Goal: Information Seeking & Learning: Learn about a topic

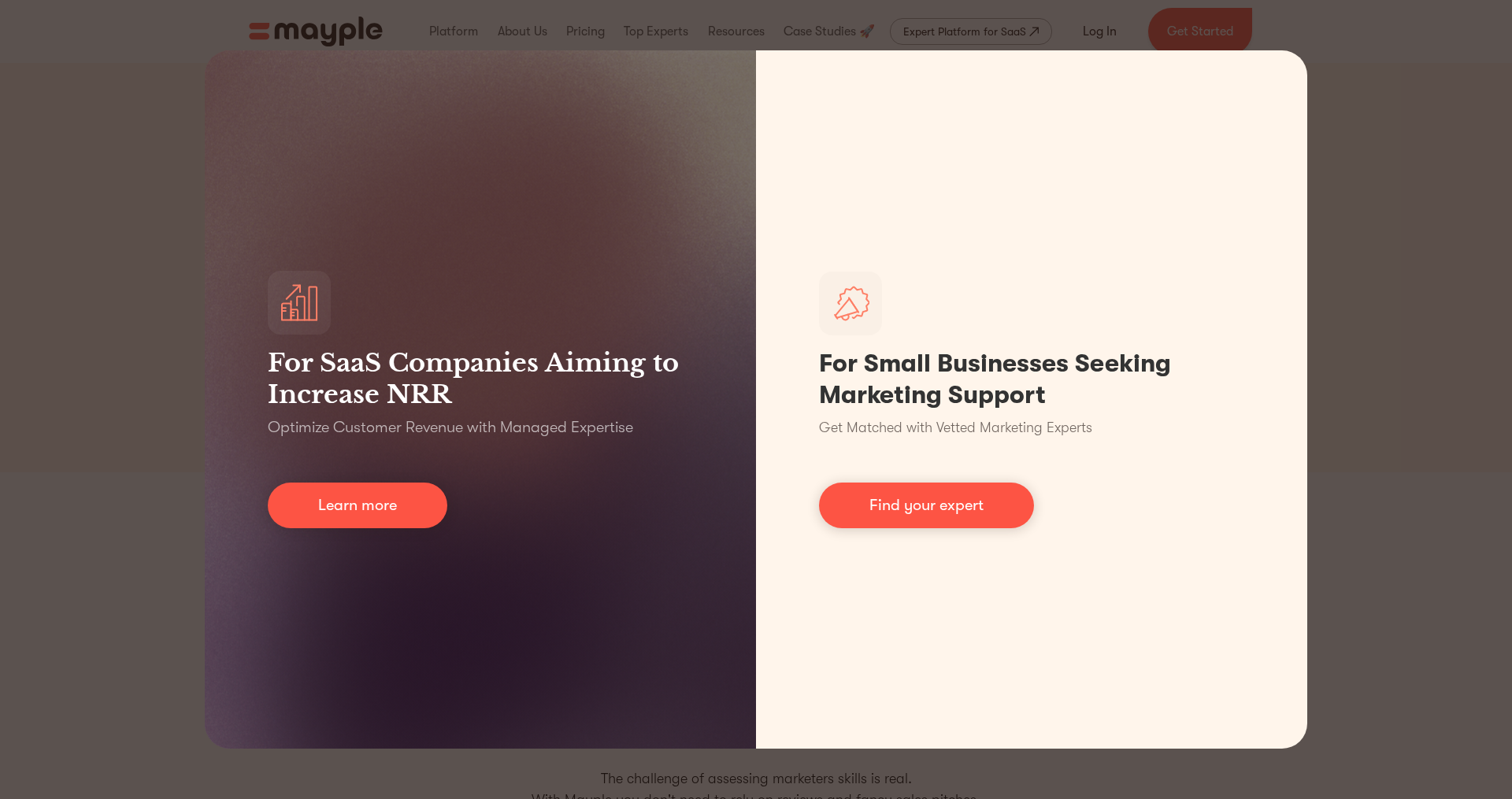
click at [1369, 426] on div "For SaaS Companies Aiming to Increase NRR Optimize Customer Revenue with Manage…" at bounding box center [756, 399] width 1512 height 799
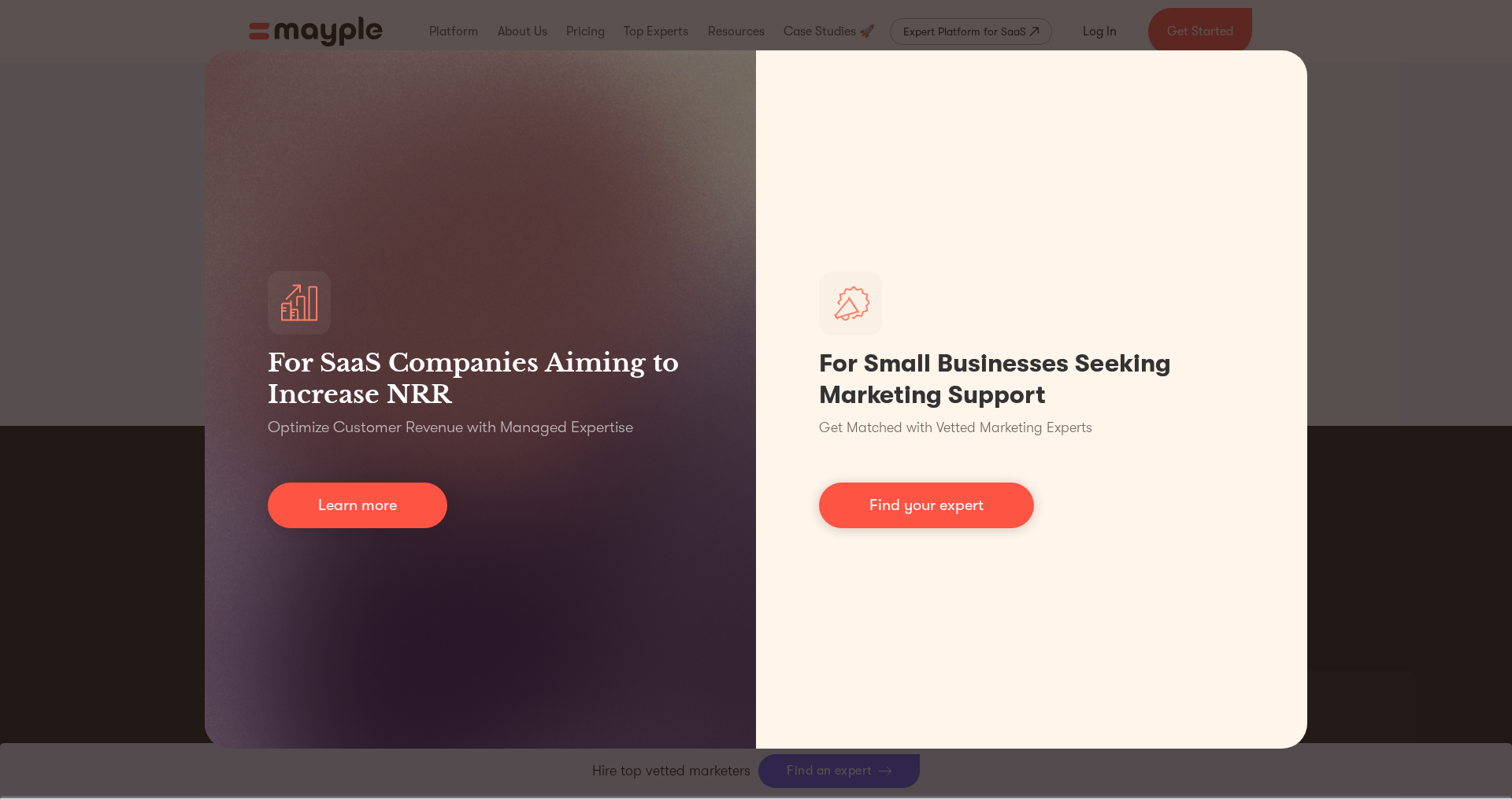
scroll to position [2133, 0]
click at [75, 279] on div "For SaaS Companies Aiming to Increase NRR Optimize Customer Revenue with Manage…" at bounding box center [756, 399] width 1512 height 799
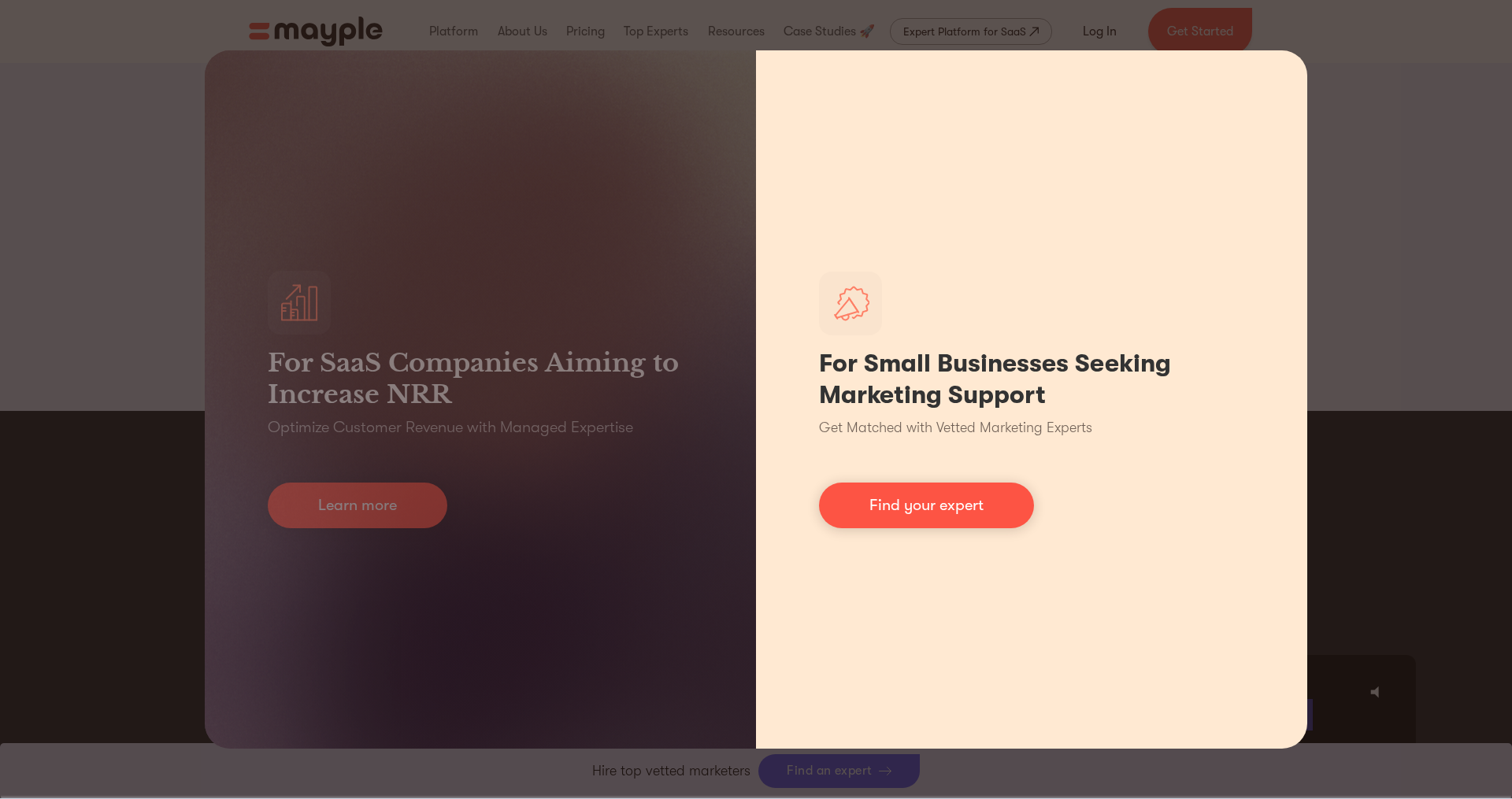
click at [1171, 633] on div "For Small Businesses Seeking Marketing Support Get Matched with Vetted Marketin…" at bounding box center [1031, 399] width 551 height 698
click at [1002, 513] on link "Find your expert" at bounding box center [926, 505] width 215 height 46
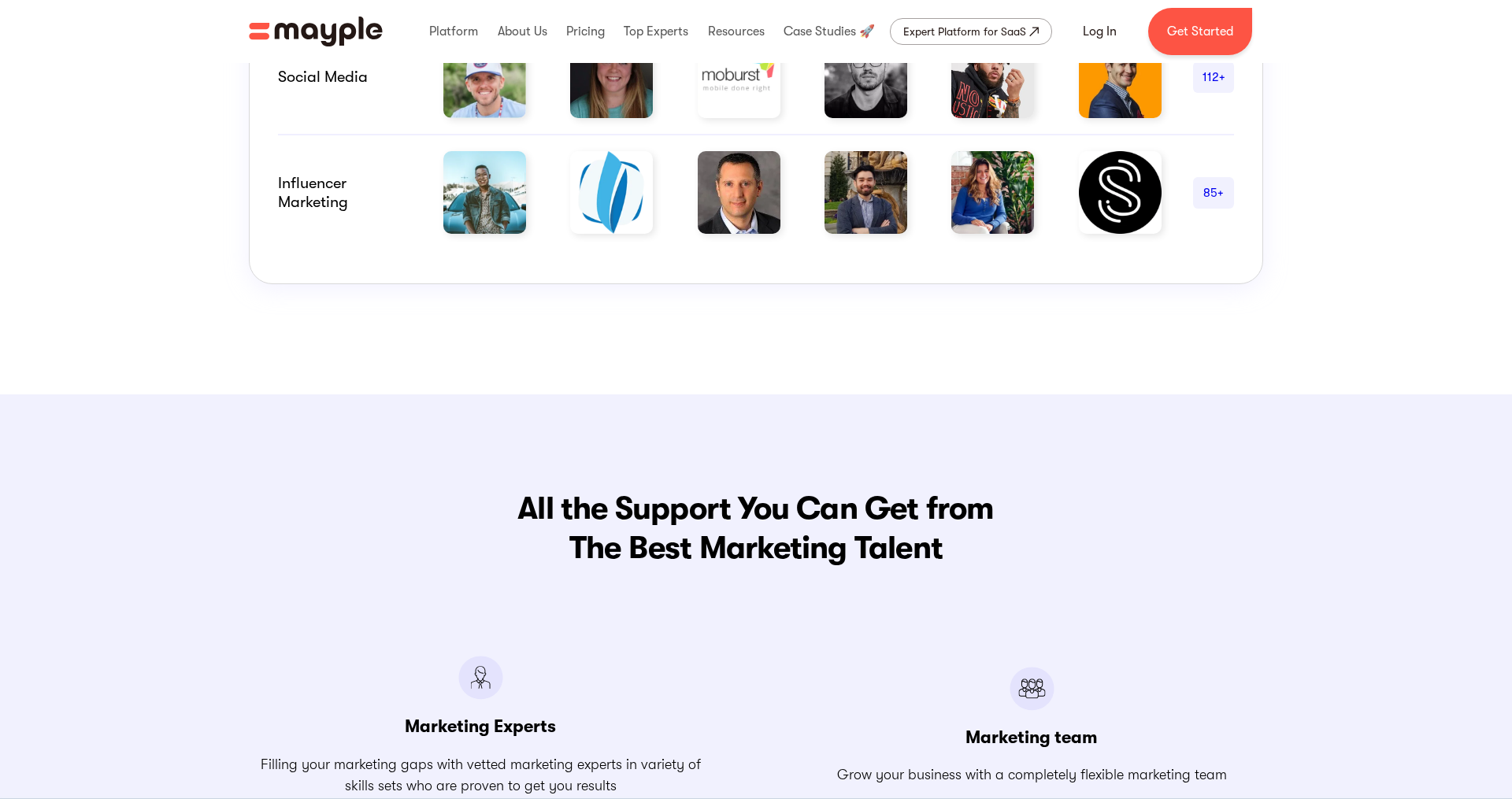
scroll to position [0, 0]
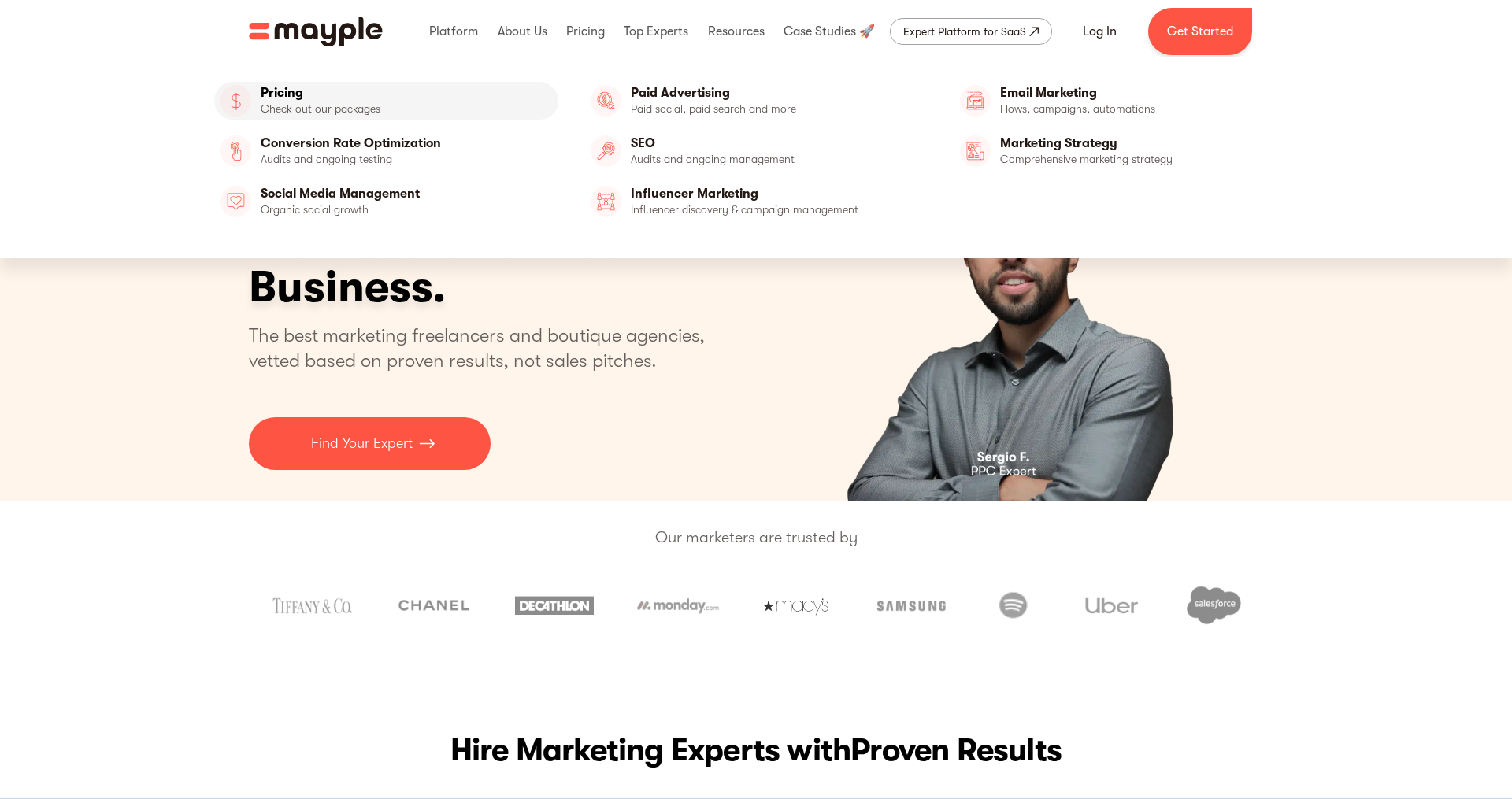
click at [269, 97] on link "Pricing" at bounding box center [386, 100] width 344 height 38
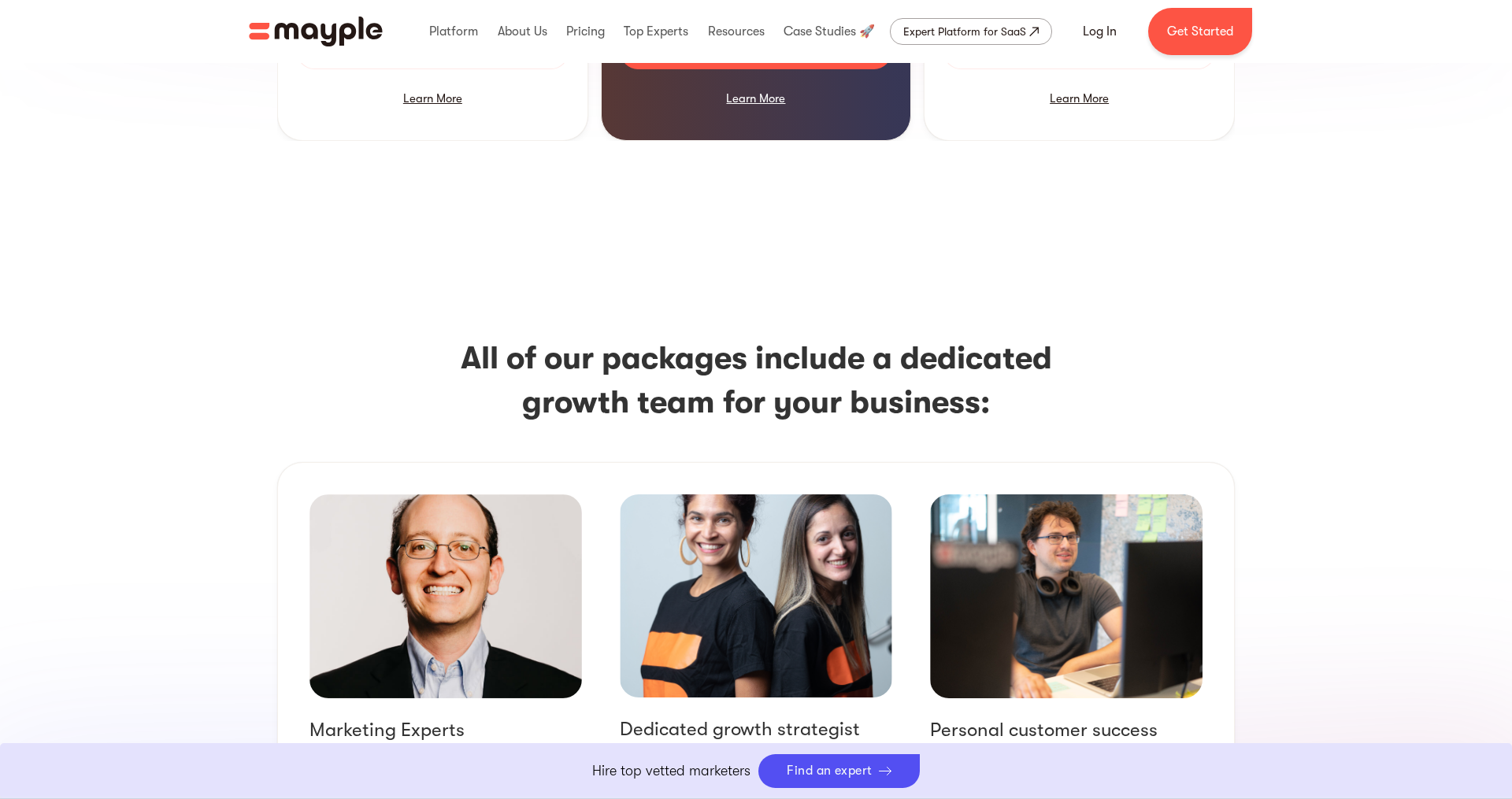
scroll to position [1876, 0]
